Goal: Find contact information: Find contact information

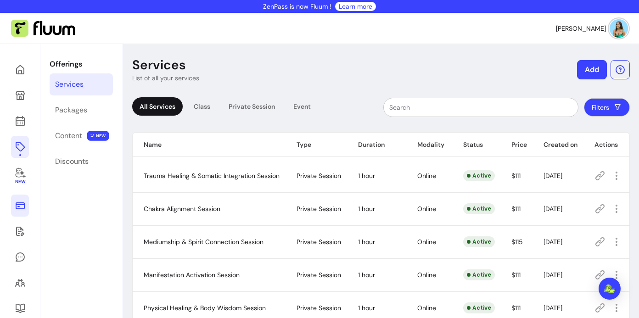
click at [20, 207] on icon at bounding box center [20, 205] width 11 height 11
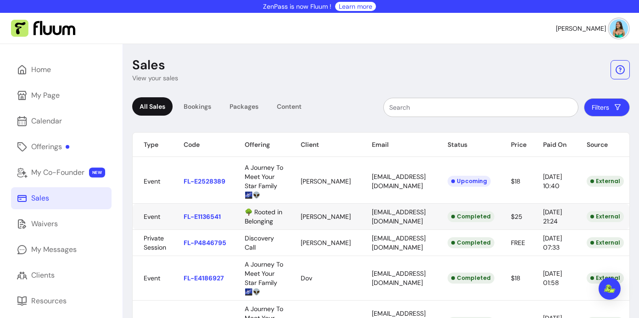
click at [411, 215] on body "ZenPass is now Fluum ! Learn more [PERSON_NAME] Home My Page Calendar Offerings…" at bounding box center [319, 159] width 639 height 318
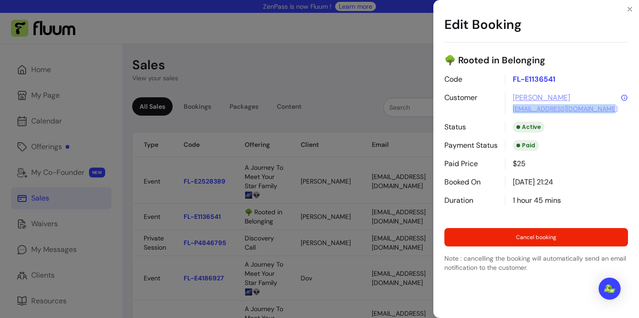
drag, startPoint x: 610, startPoint y: 109, endPoint x: 513, endPoint y: 112, distance: 96.4
click at [513, 112] on p "[EMAIL_ADDRESS][DOMAIN_NAME]" at bounding box center [570, 108] width 115 height 11
copy link "[EMAIL_ADDRESS][DOMAIN_NAME]"
